Goal: Navigation & Orientation: Find specific page/section

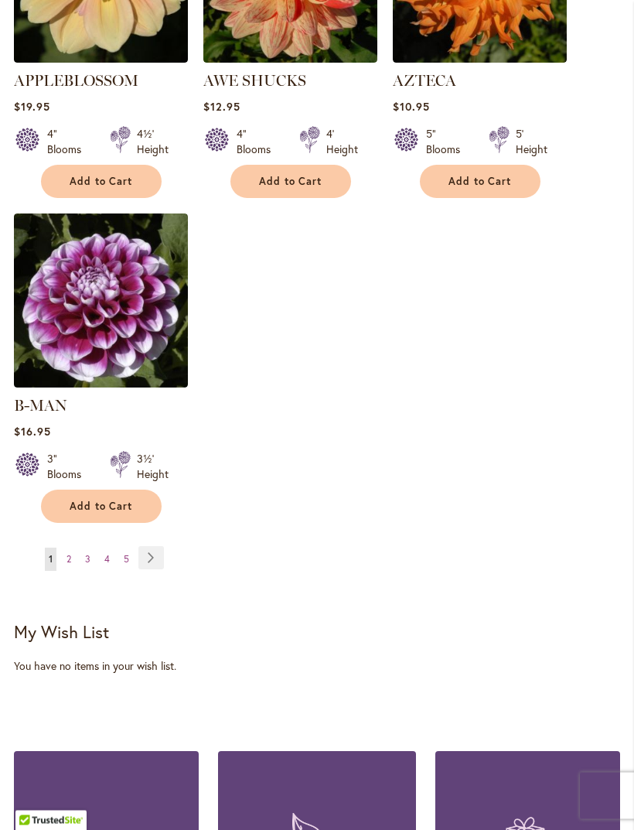
scroll to position [1938, 0]
click at [70, 562] on link "Page 2" at bounding box center [69, 559] width 12 height 23
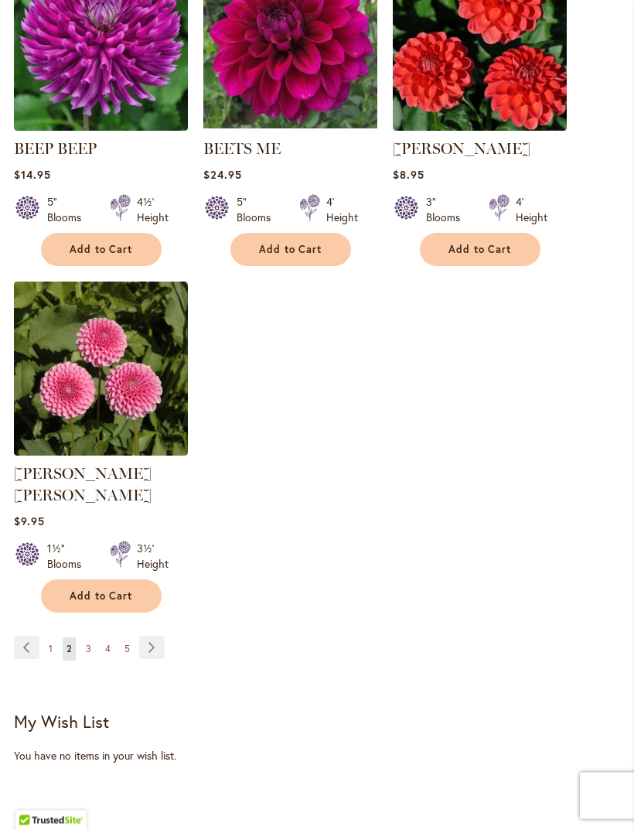
scroll to position [1848, 0]
click at [94, 646] on link "Page 3" at bounding box center [88, 649] width 13 height 23
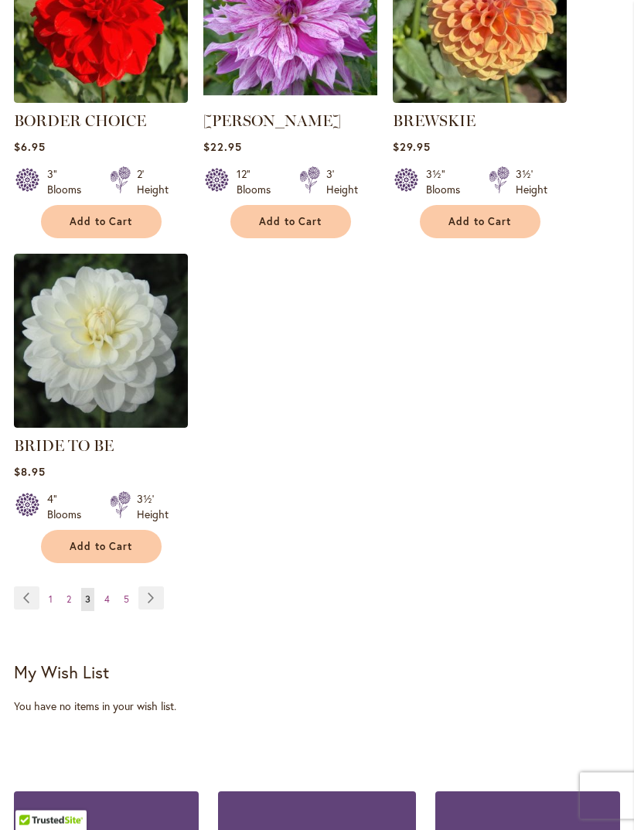
scroll to position [1876, 0]
click at [113, 611] on link "Page 4" at bounding box center [107, 599] width 13 height 23
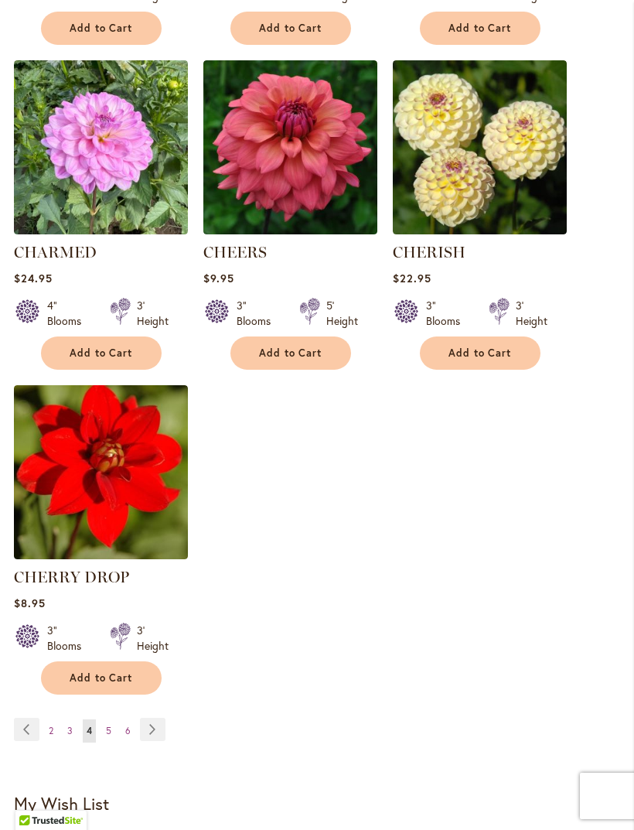
scroll to position [1777, 0]
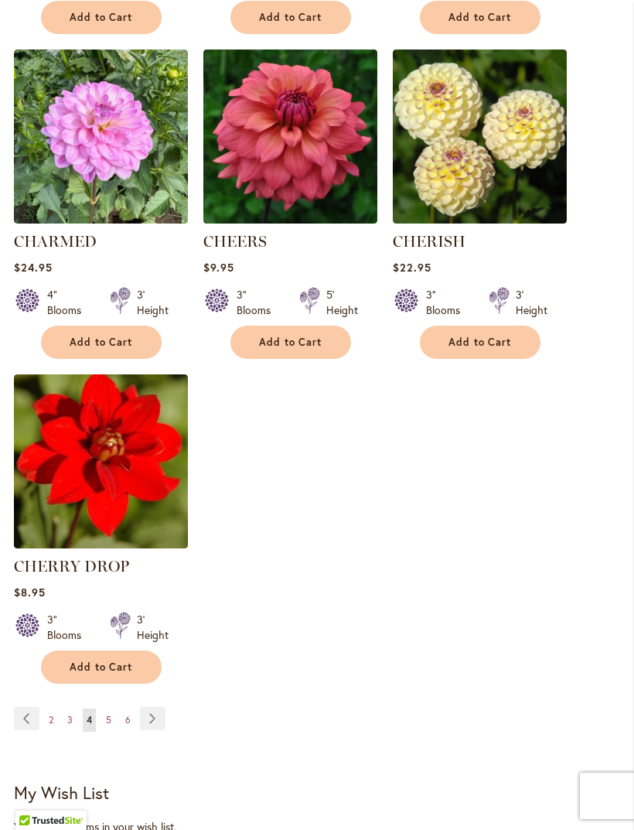
click at [112, 732] on link "Page 5" at bounding box center [108, 720] width 13 height 23
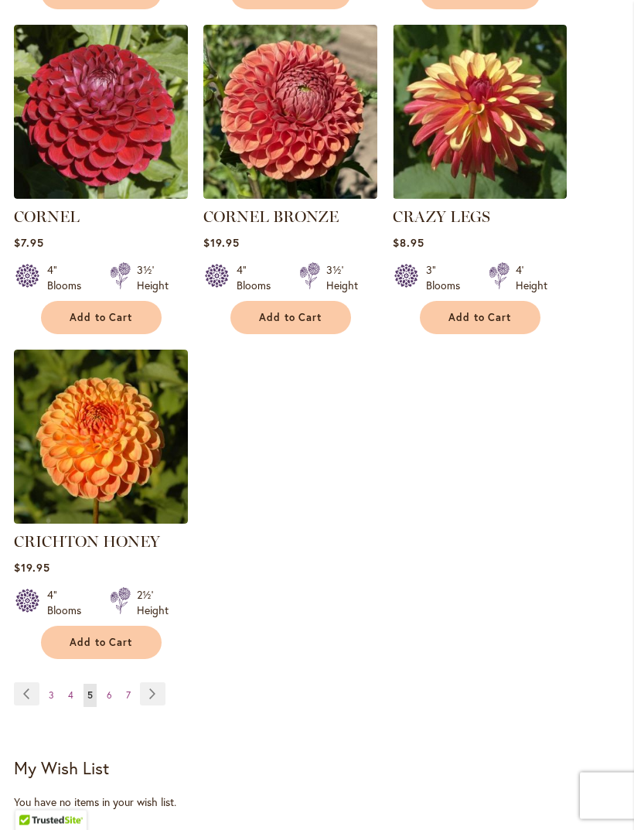
scroll to position [1846, 0]
